Goal: Information Seeking & Learning: Understand process/instructions

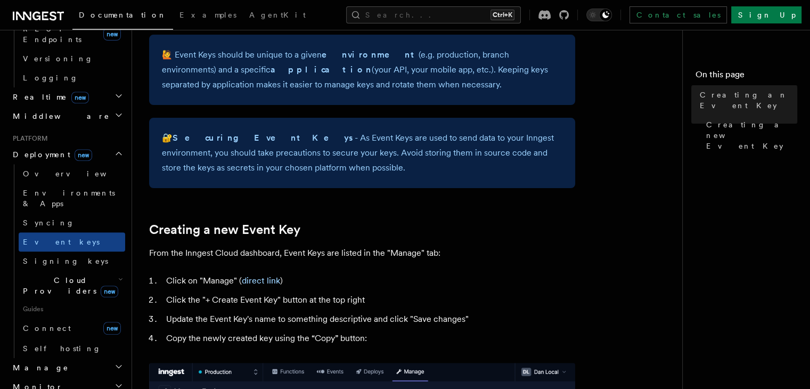
scroll to position [320, 0]
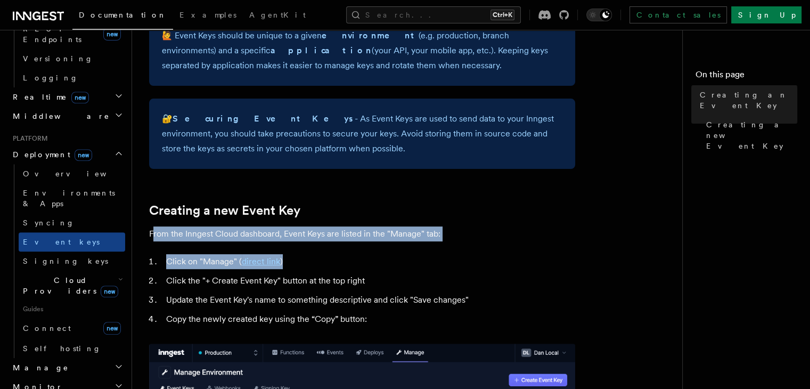
drag, startPoint x: 152, startPoint y: 237, endPoint x: 487, endPoint y: 243, distance: 335.2
click at [487, 243] on article "Platform Deployment Creating an Event Key “Event Keys” are unique keys that all…" at bounding box center [411, 312] width 525 height 1170
drag, startPoint x: 487, startPoint y: 243, endPoint x: 482, endPoint y: 241, distance: 6.0
click at [487, 243] on article "Platform Deployment Creating an Event Key “Event Keys” are unique keys that all…" at bounding box center [411, 312] width 525 height 1170
click at [339, 259] on li "Click on "Manage" ( direct link )" at bounding box center [369, 261] width 412 height 15
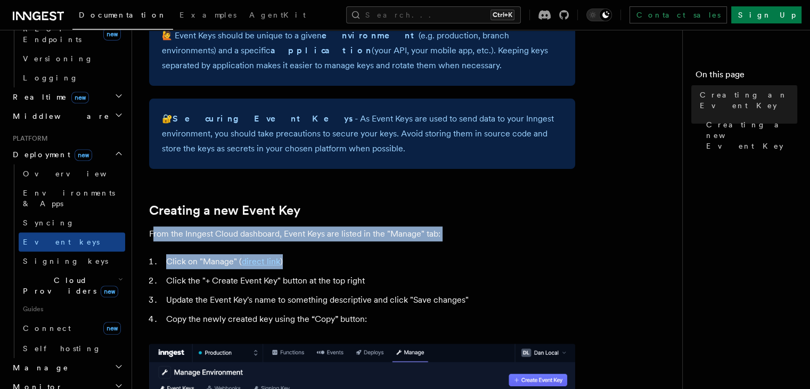
click at [338, 259] on li "Click on "Manage" ( direct link )" at bounding box center [369, 261] width 412 height 15
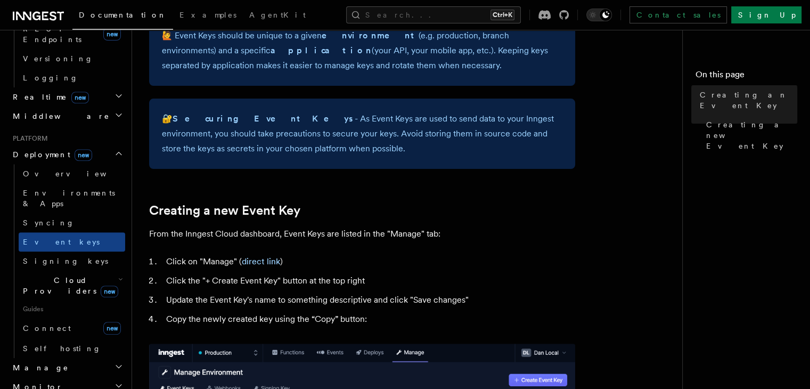
click at [336, 258] on li "Click on "Manage" ( direct link )" at bounding box center [369, 261] width 412 height 15
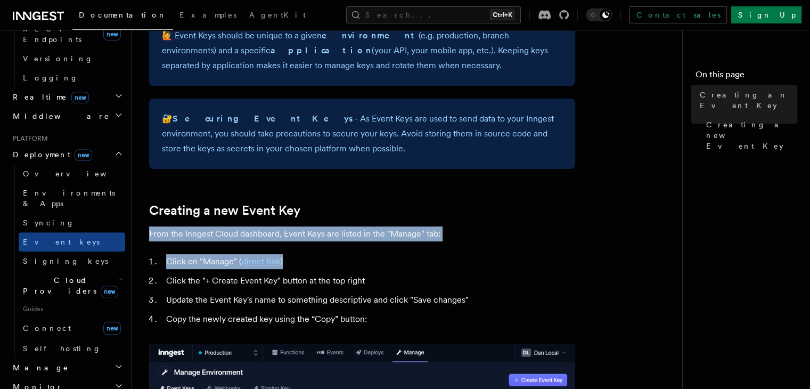
drag, startPoint x: 336, startPoint y: 258, endPoint x: 149, endPoint y: 235, distance: 187.9
click at [149, 235] on article "Platform Deployment Creating an Event Key “Event Keys” are unique keys that all…" at bounding box center [411, 312] width 525 height 1170
click at [149, 235] on p "From the Inngest Cloud dashboard, Event Keys are listed in the "Manage" tab:" at bounding box center [362, 233] width 426 height 15
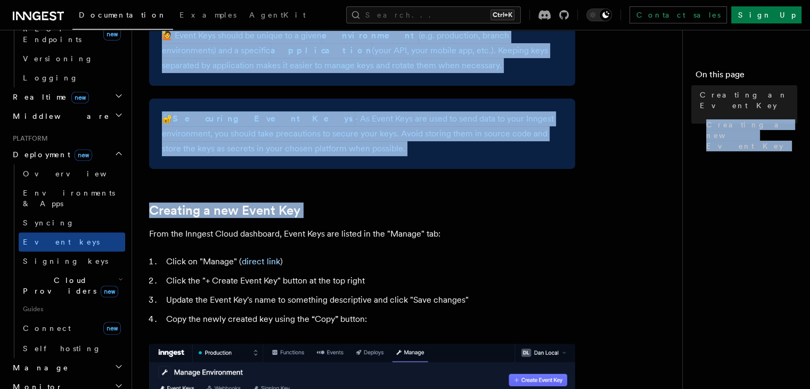
drag, startPoint x: 149, startPoint y: 235, endPoint x: 606, endPoint y: 255, distance: 457.0
click at [606, 255] on div "Search... Documentation Examples AgentKit Home Quick start Next.js Node.js Pyth…" at bounding box center [471, 288] width 678 height 1217
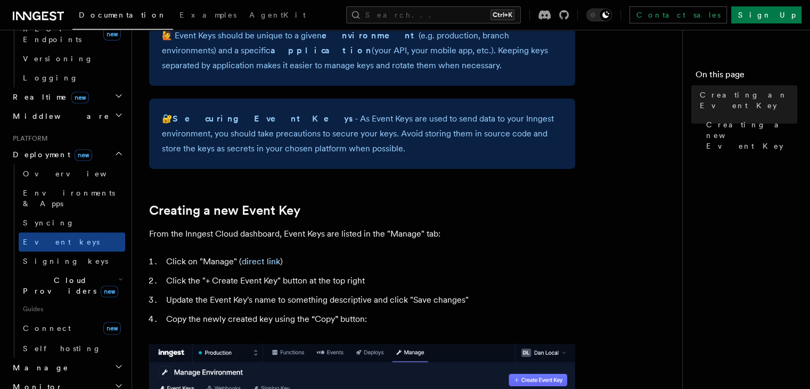
click at [556, 258] on li "Click on "Manage" ( direct link )" at bounding box center [369, 261] width 412 height 15
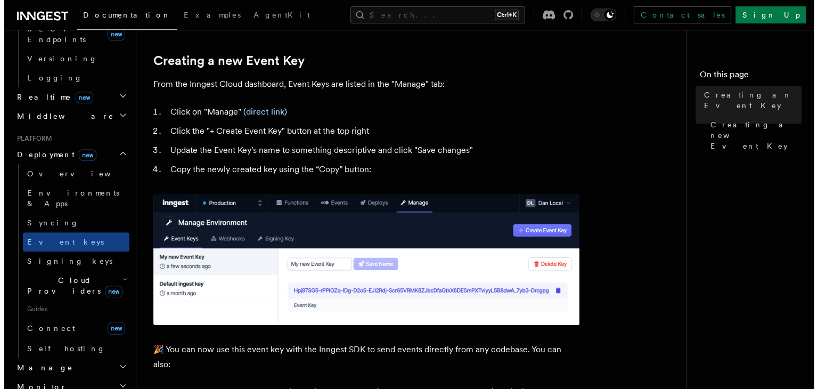
scroll to position [533, 0]
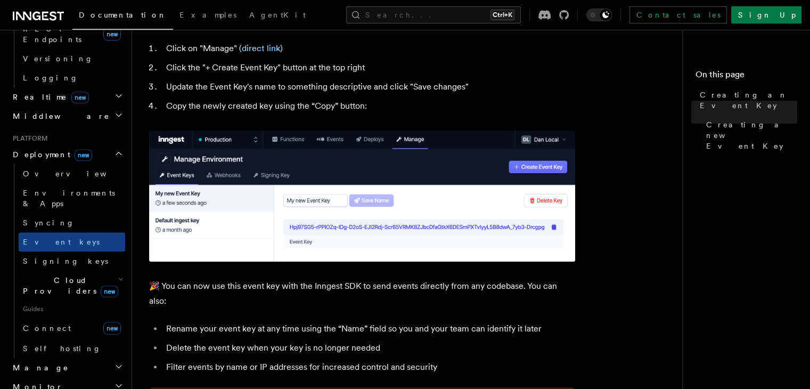
click at [543, 203] on img at bounding box center [362, 196] width 426 height 131
click at [542, 199] on img at bounding box center [362, 196] width 426 height 131
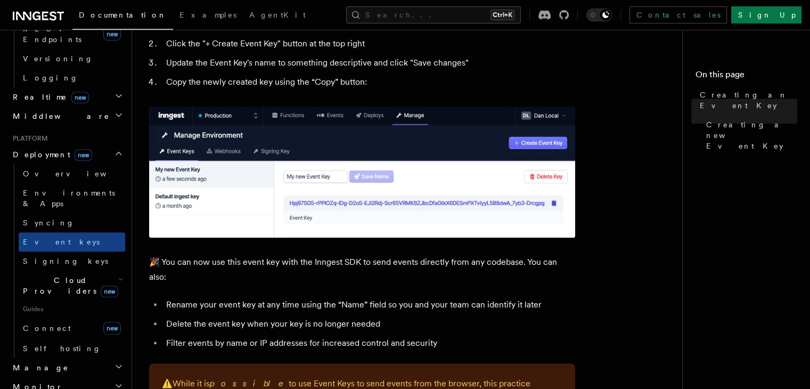
scroll to position [586, 0]
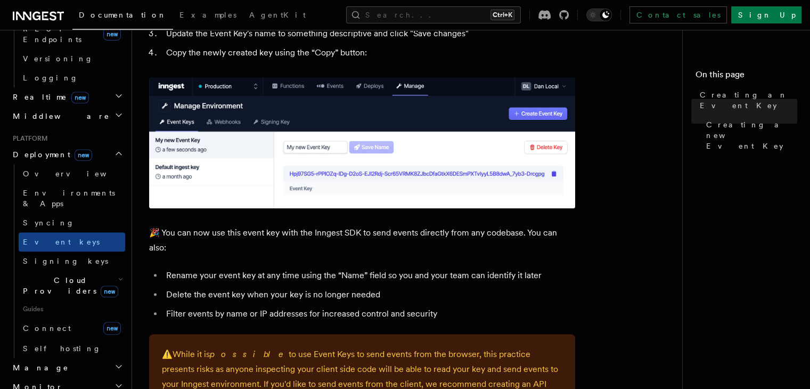
click at [537, 199] on img at bounding box center [362, 142] width 426 height 131
click at [519, 192] on img at bounding box center [362, 142] width 426 height 131
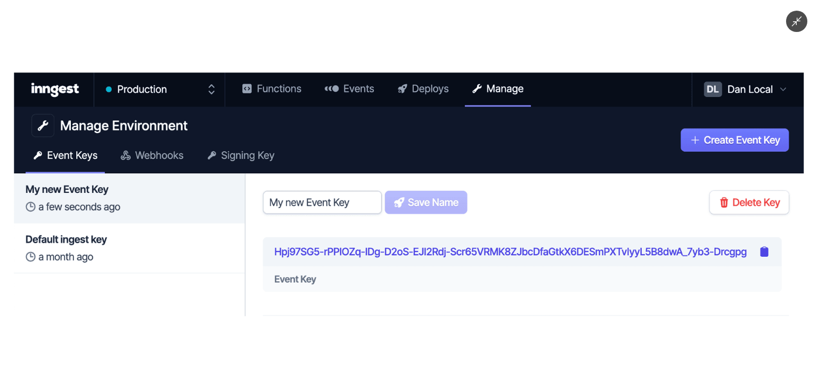
click at [536, 83] on img at bounding box center [409, 194] width 790 height 243
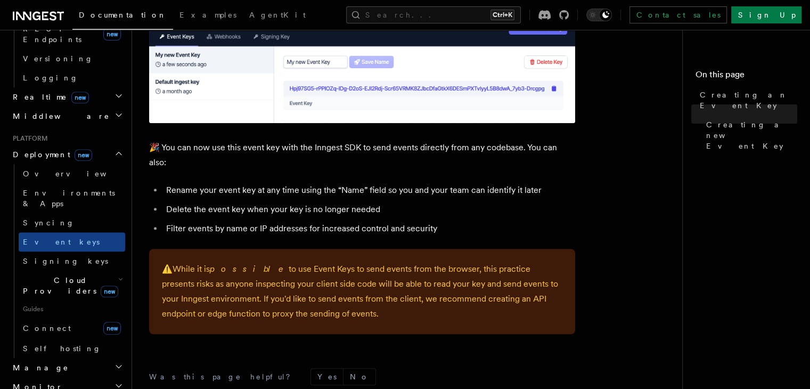
scroll to position [669, 0]
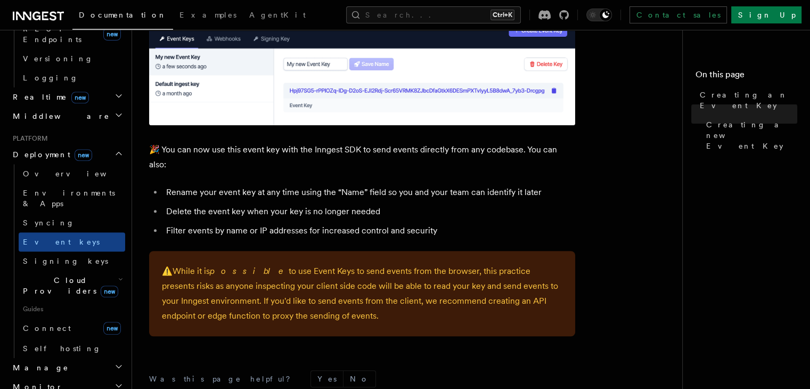
drag, startPoint x: 462, startPoint y: 230, endPoint x: 149, endPoint y: 184, distance: 316.5
drag, startPoint x: 304, startPoint y: 301, endPoint x: 308, endPoint y: 314, distance: 13.5
click at [307, 313] on p "⚠️ While it is possible to use Event Keys to send events from the browser, this…" at bounding box center [362, 294] width 401 height 60
drag, startPoint x: 193, startPoint y: 267, endPoint x: 279, endPoint y: 319, distance: 99.7
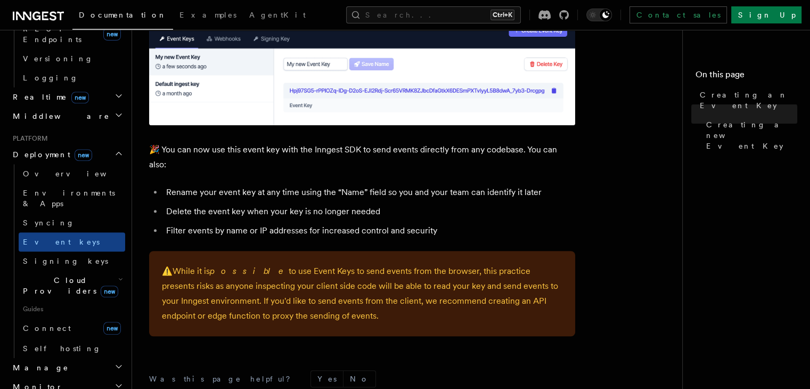
click at [219, 310] on p "⚠️ While it is possible to use Event Keys to send events from the browser, this…" at bounding box center [362, 294] width 401 height 60
drag, startPoint x: 315, startPoint y: 323, endPoint x: 123, endPoint y: 300, distance: 193.1
click at [165, 275] on span "⚠️" at bounding box center [167, 271] width 11 height 10
drag, startPoint x: 165, startPoint y: 275, endPoint x: 318, endPoint y: 316, distance: 158.2
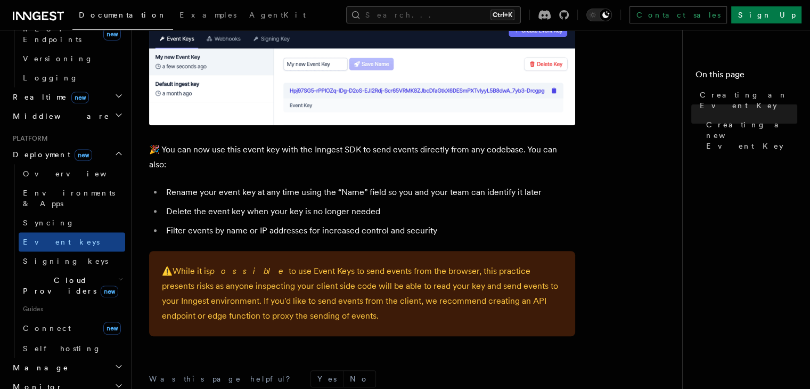
click at [318, 316] on p "⚠️ While it is possible to use Event Keys to send events from the browser, this…" at bounding box center [362, 294] width 401 height 60
drag, startPoint x: 239, startPoint y: 303, endPoint x: 302, endPoint y: 312, distance: 64.0
click at [302, 312] on p "⚠️ While it is possible to use Event Keys to send events from the browser, this…" at bounding box center [362, 294] width 401 height 60
click at [311, 315] on p "⚠️ While it is possible to use Event Keys to send events from the browser, this…" at bounding box center [362, 294] width 401 height 60
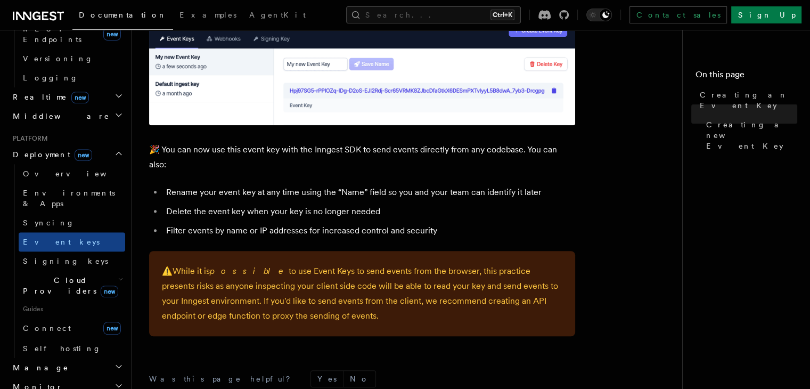
drag, startPoint x: 334, startPoint y: 319, endPoint x: 342, endPoint y: 320, distance: 8.7
click at [342, 320] on p "⚠️ While it is possible to use Event Keys to send events from the browser, this…" at bounding box center [362, 294] width 401 height 60
drag, startPoint x: 315, startPoint y: 320, endPoint x: 183, endPoint y: 311, distance: 132.4
click at [184, 311] on p "⚠️ While it is possible to use Event Keys to send events from the browser, this…" at bounding box center [362, 294] width 401 height 60
click at [214, 303] on p "⚠️ While it is possible to use Event Keys to send events from the browser, this…" at bounding box center [362, 294] width 401 height 60
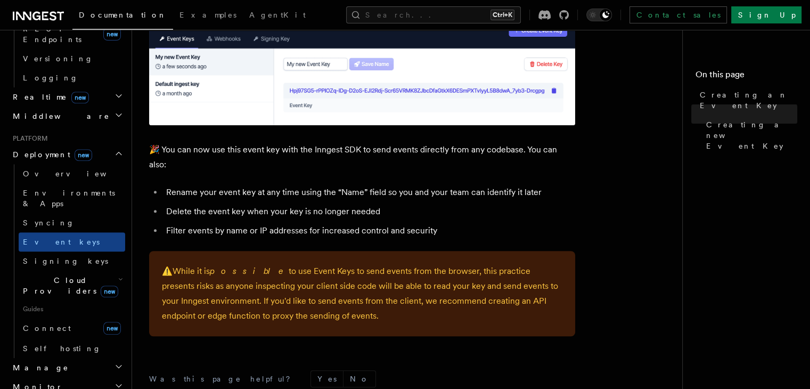
click at [214, 303] on p "⚠️ While it is possible to use Event Keys to send events from the browser, this…" at bounding box center [362, 294] width 401 height 60
drag, startPoint x: 214, startPoint y: 303, endPoint x: 316, endPoint y: 322, distance: 104.5
click at [316, 322] on p "⚠️ While it is possible to use Event Keys to send events from the browser, this…" at bounding box center [362, 294] width 401 height 60
